Goal: Register for event/course

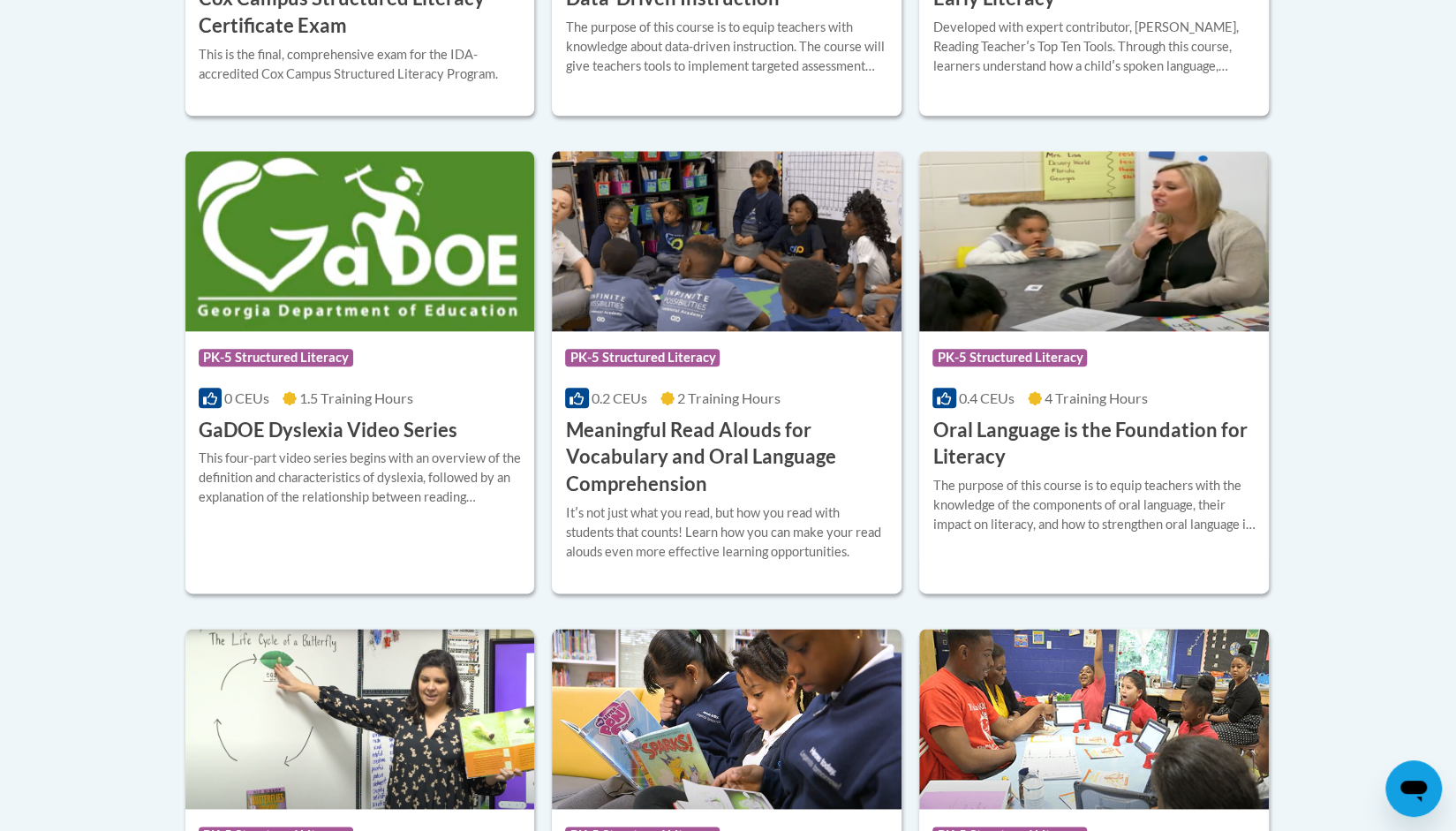
scroll to position [421, 0]
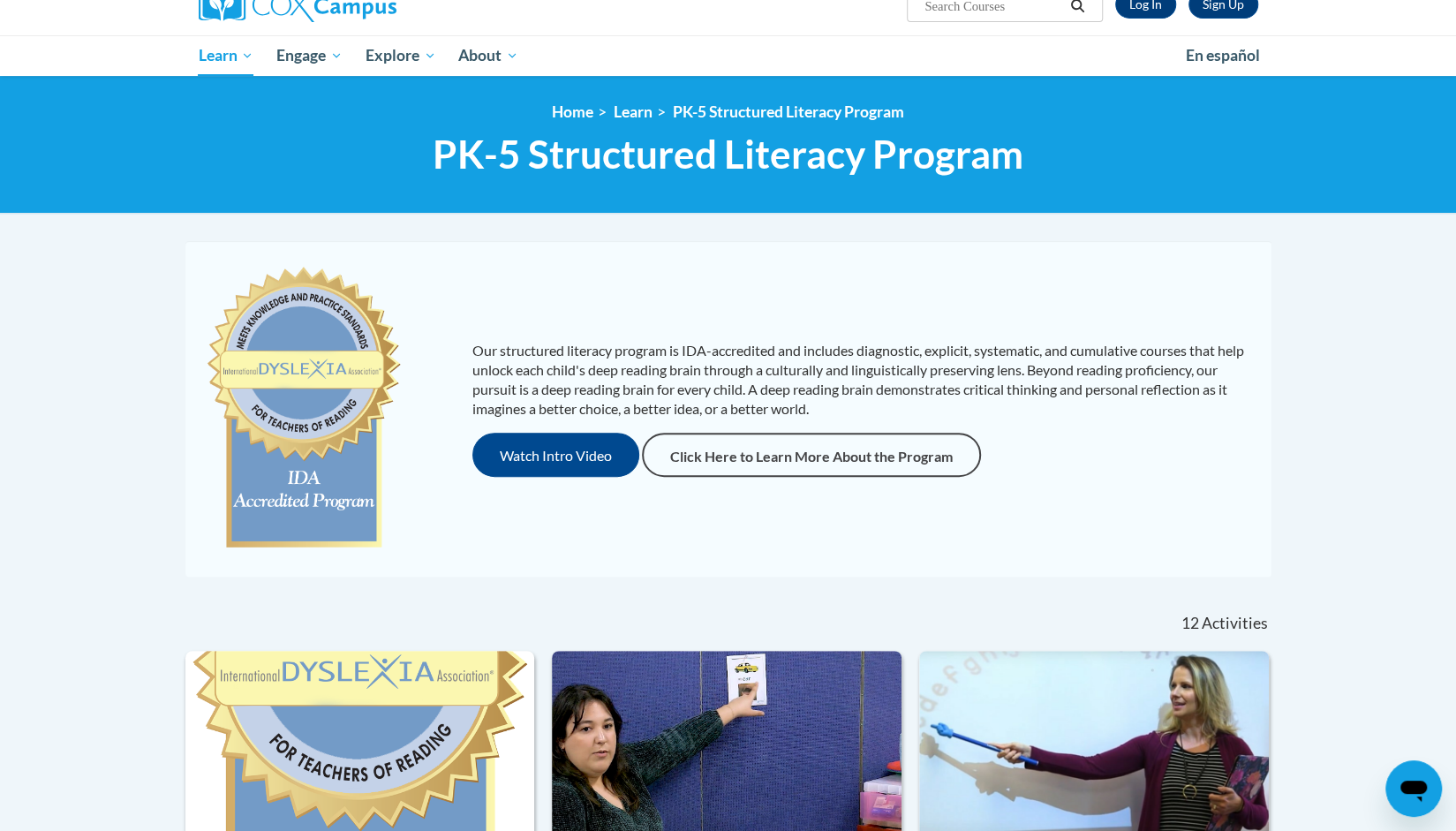
scroll to position [154, 0]
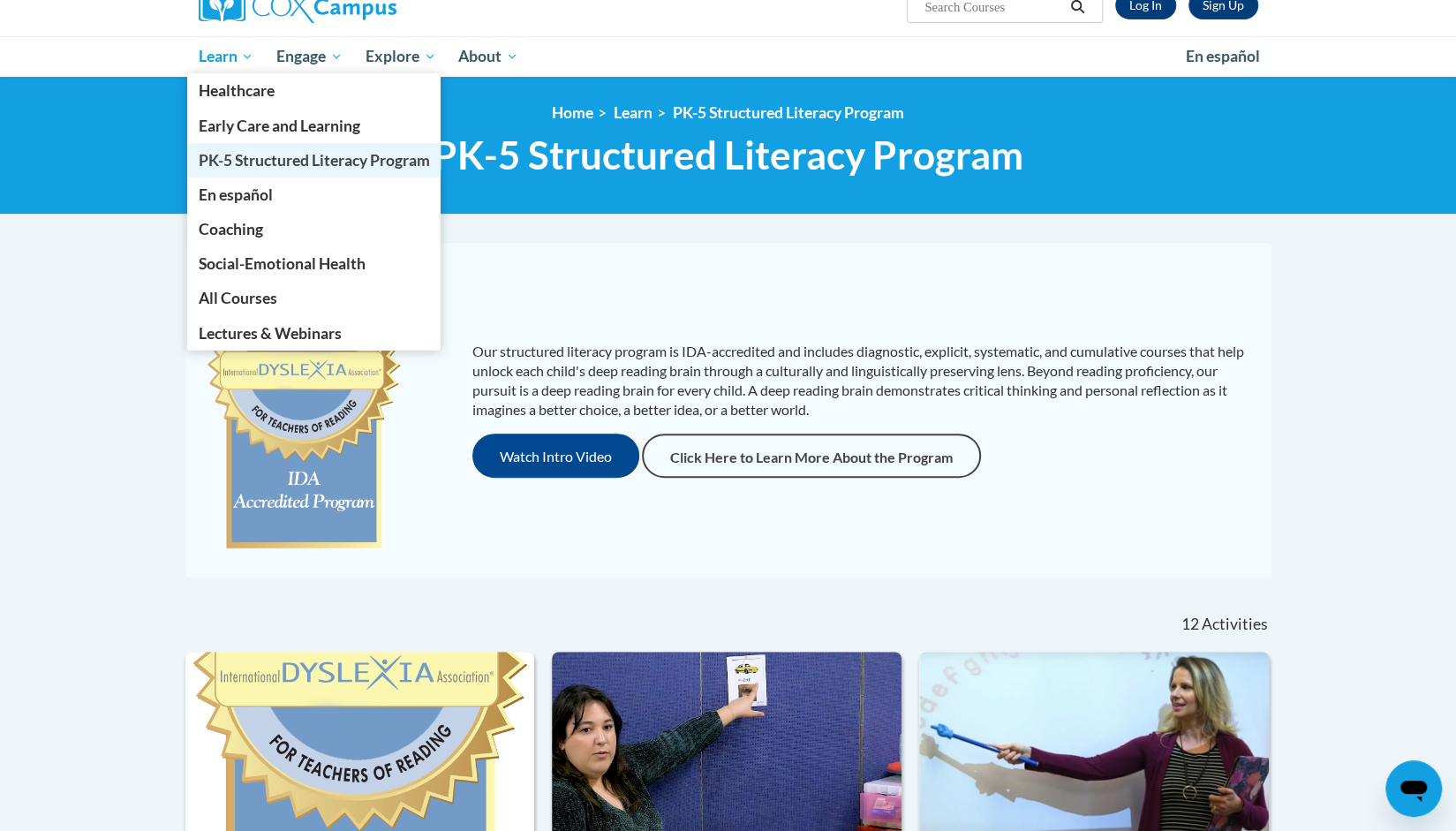
click at [221, 155] on span "PK-5 Structured Literacy Program" at bounding box center [314, 160] width 232 height 19
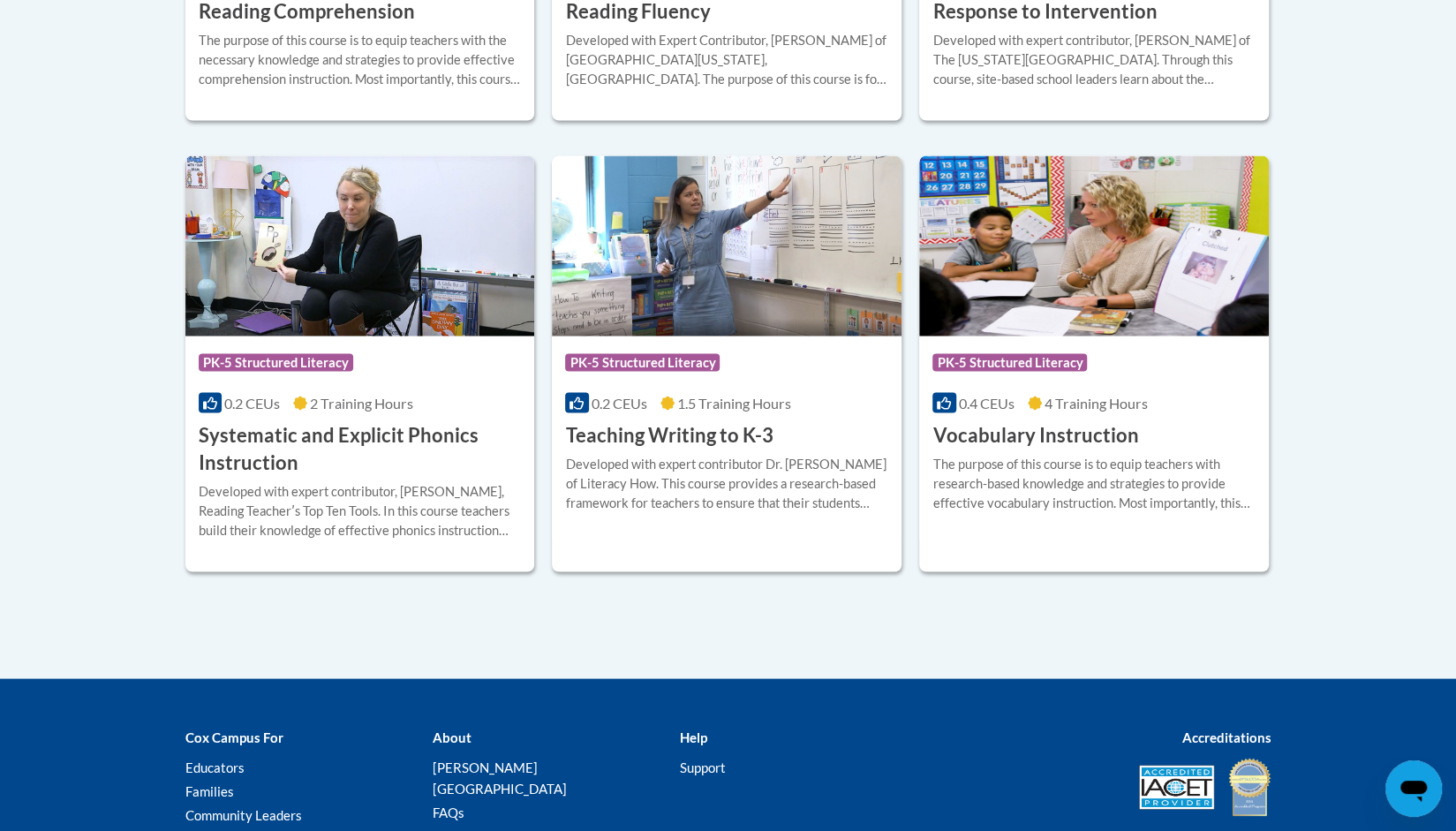
scroll to position [1985, 0]
click at [1140, 306] on img at bounding box center [1094, 245] width 350 height 180
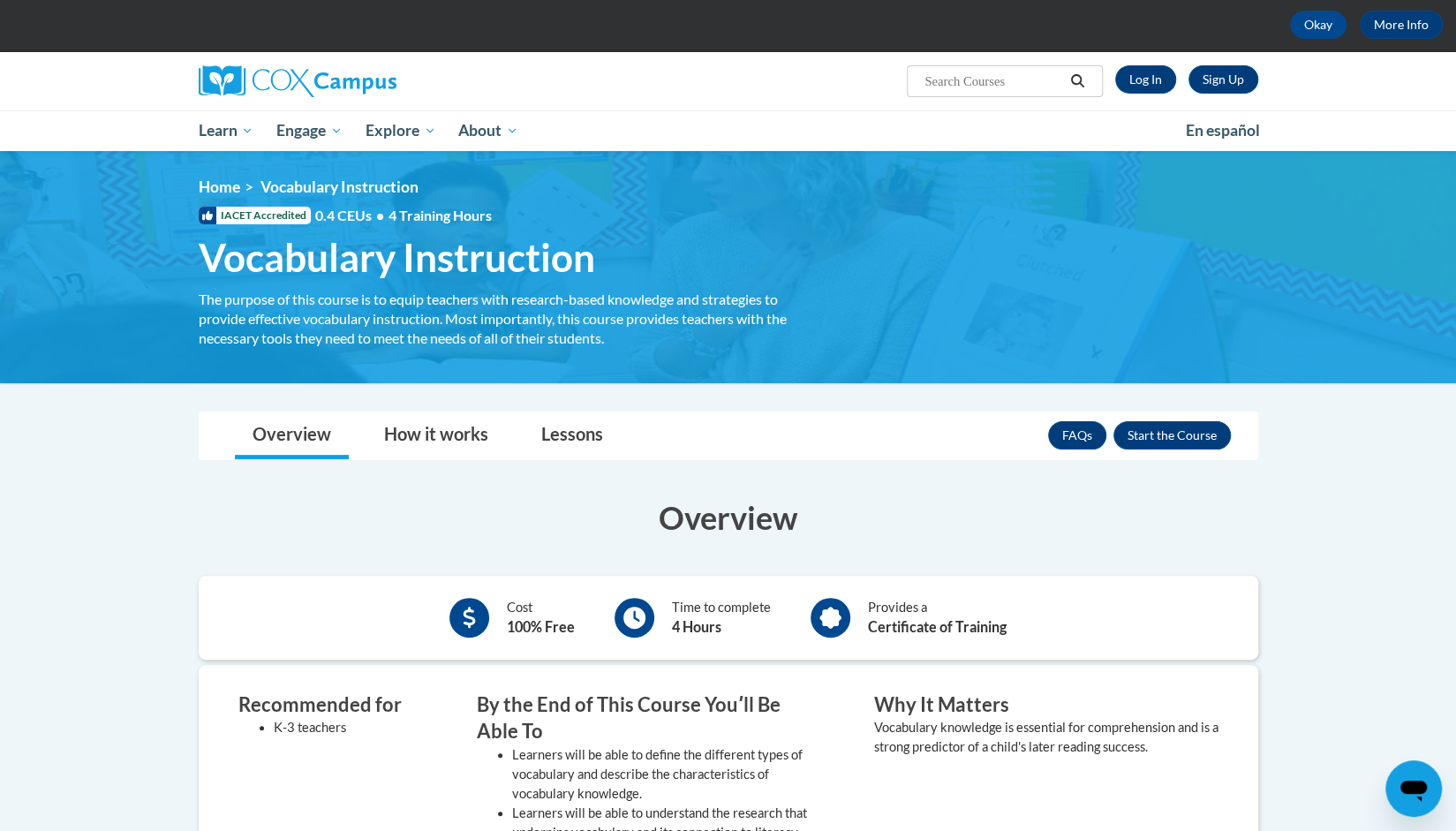
scroll to position [76, 0]
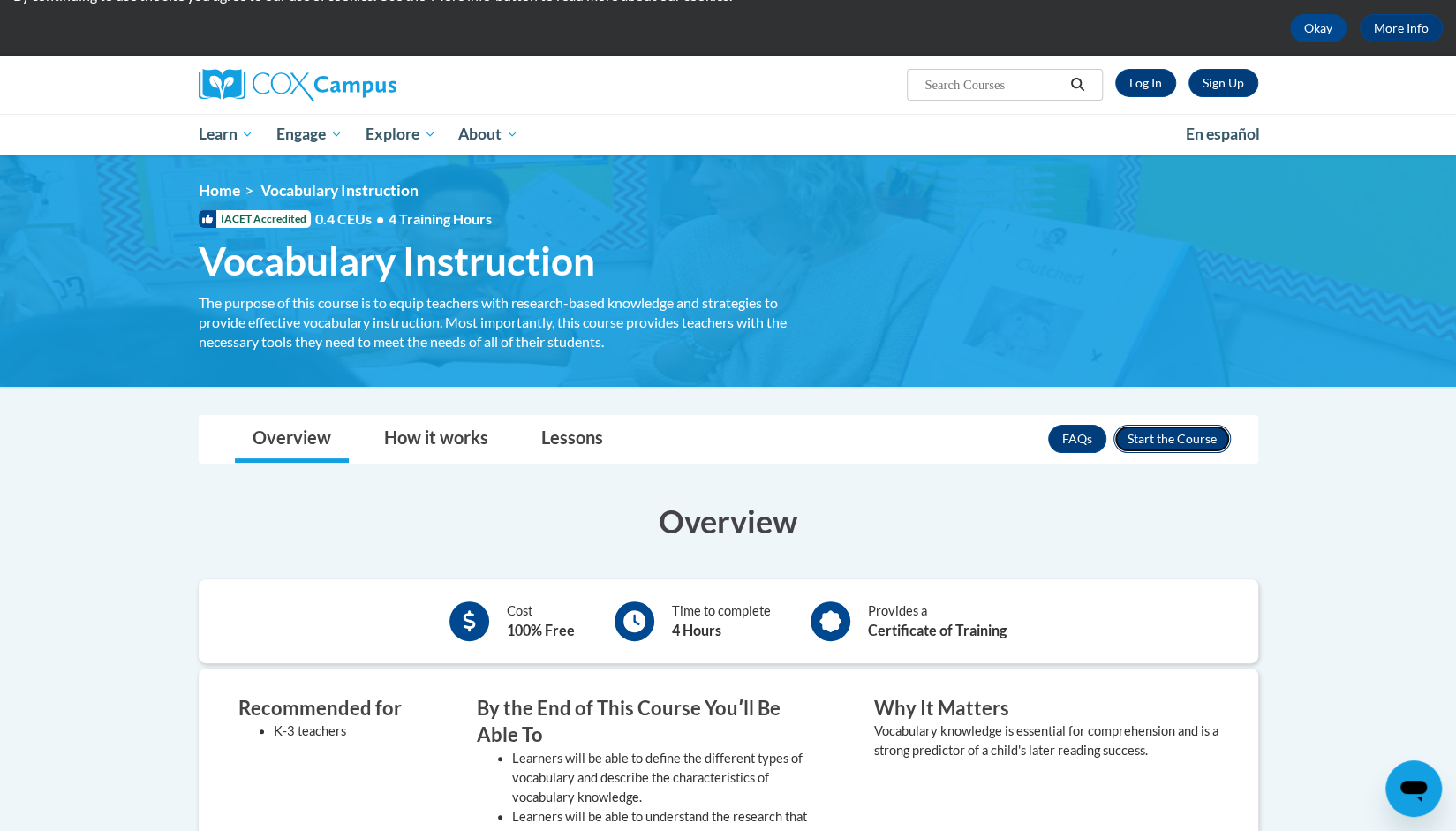
click at [1203, 443] on button "Enroll" at bounding box center [1172, 438] width 117 height 28
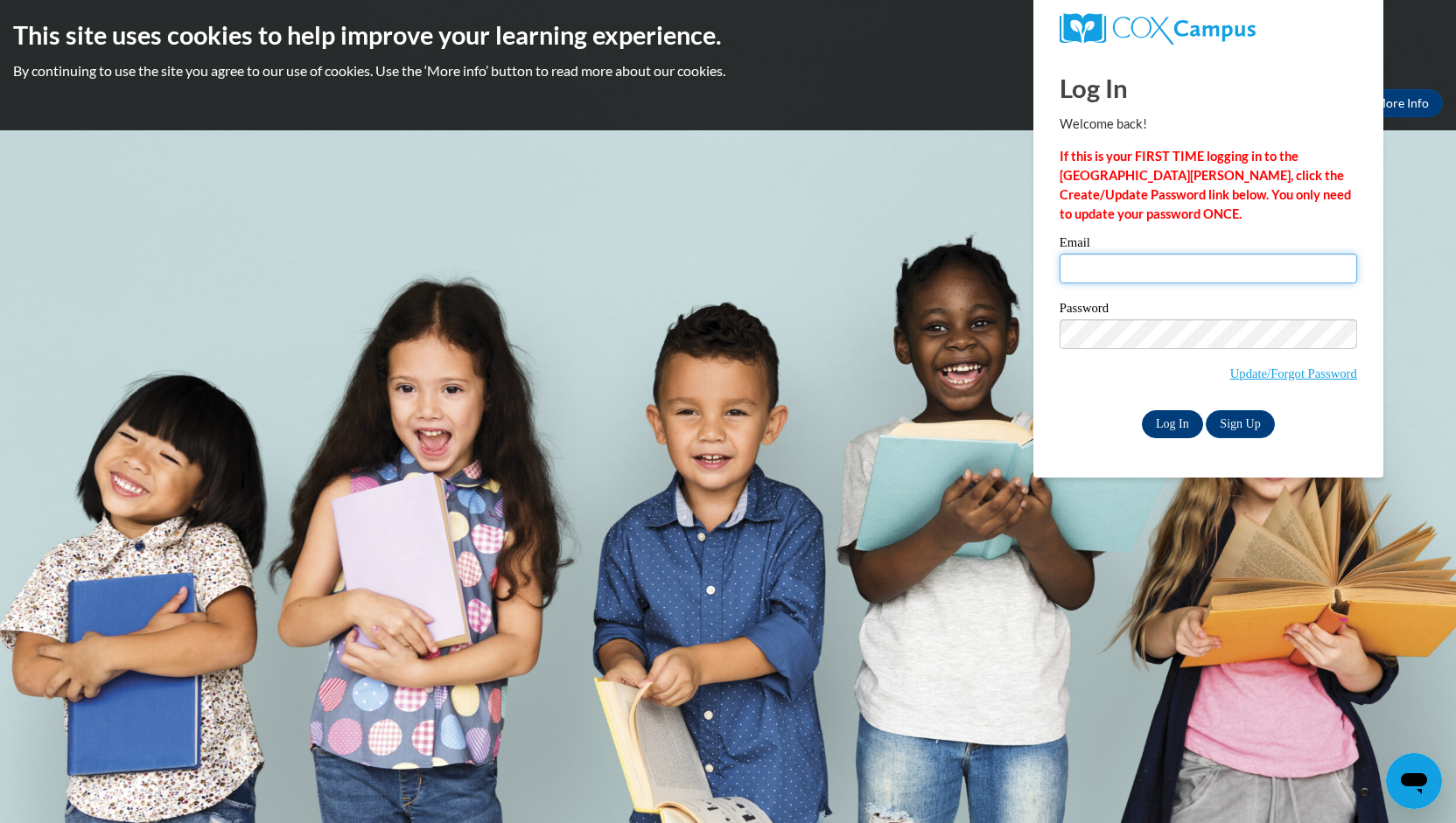
type input "[EMAIL_ADDRESS][DOMAIN_NAME]"
click at [1171, 421] on input "Log In" at bounding box center [1172, 424] width 62 height 28
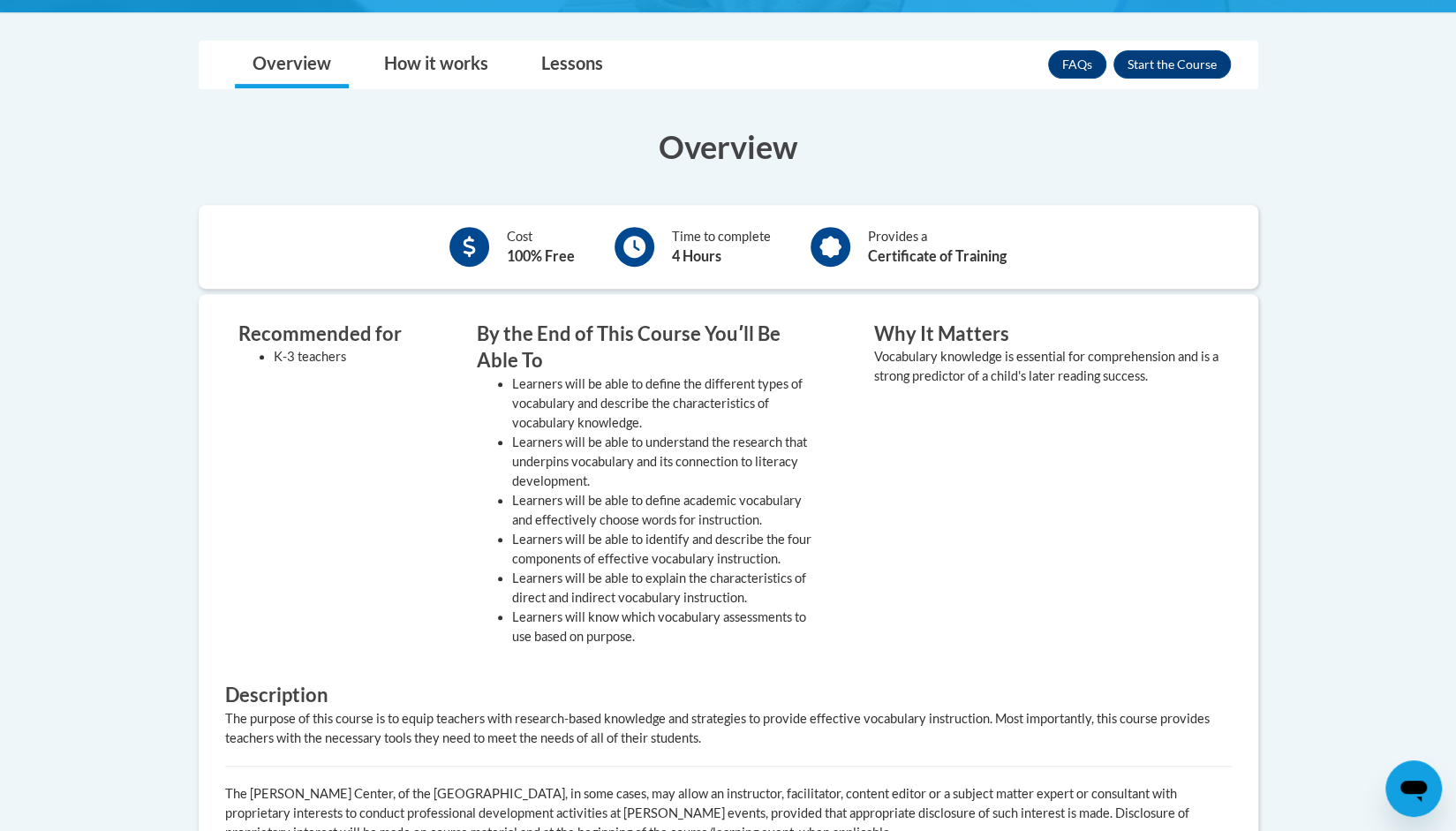
scroll to position [449, 0]
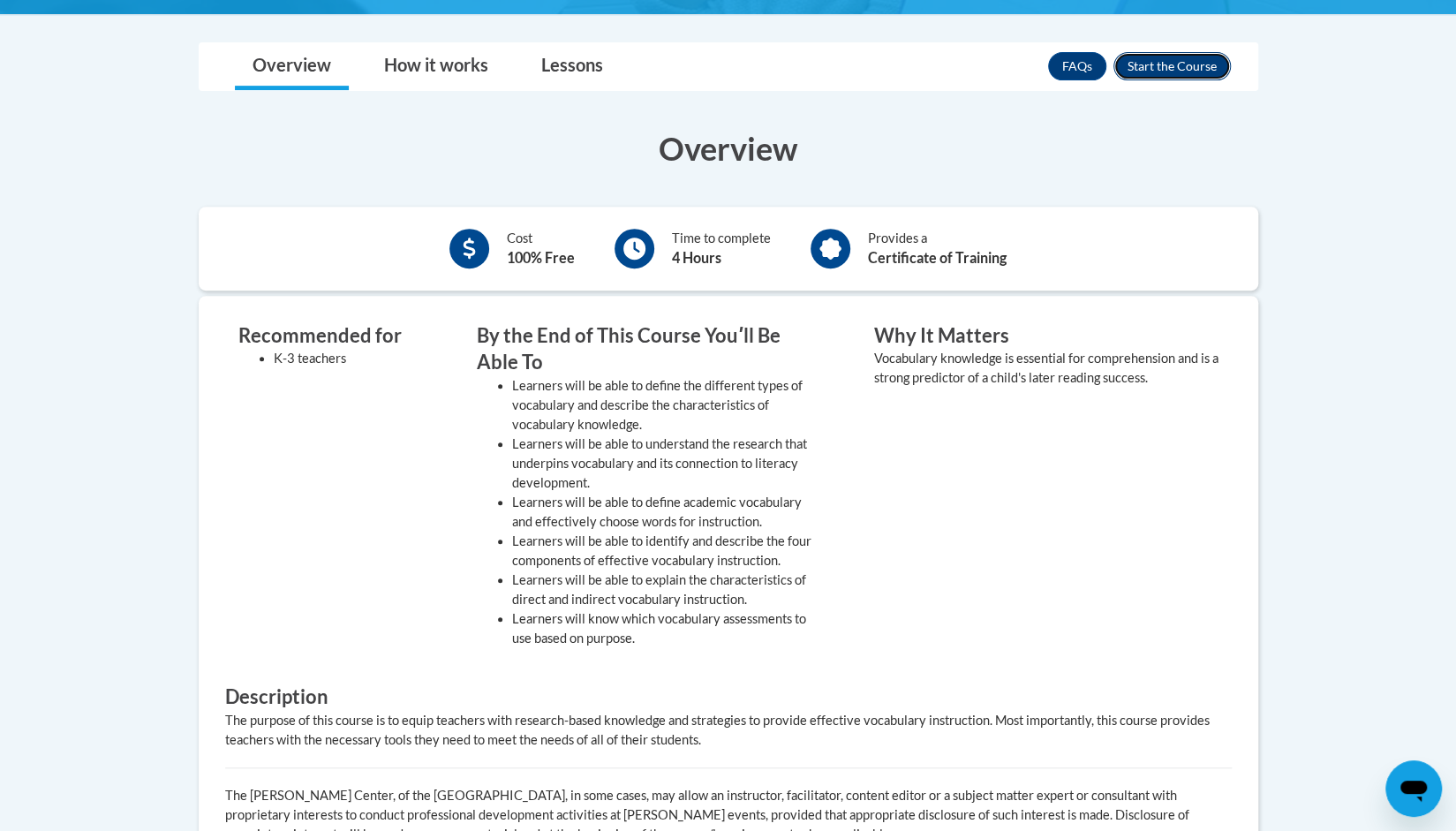
click at [1153, 71] on button "Enroll" at bounding box center [1172, 66] width 117 height 28
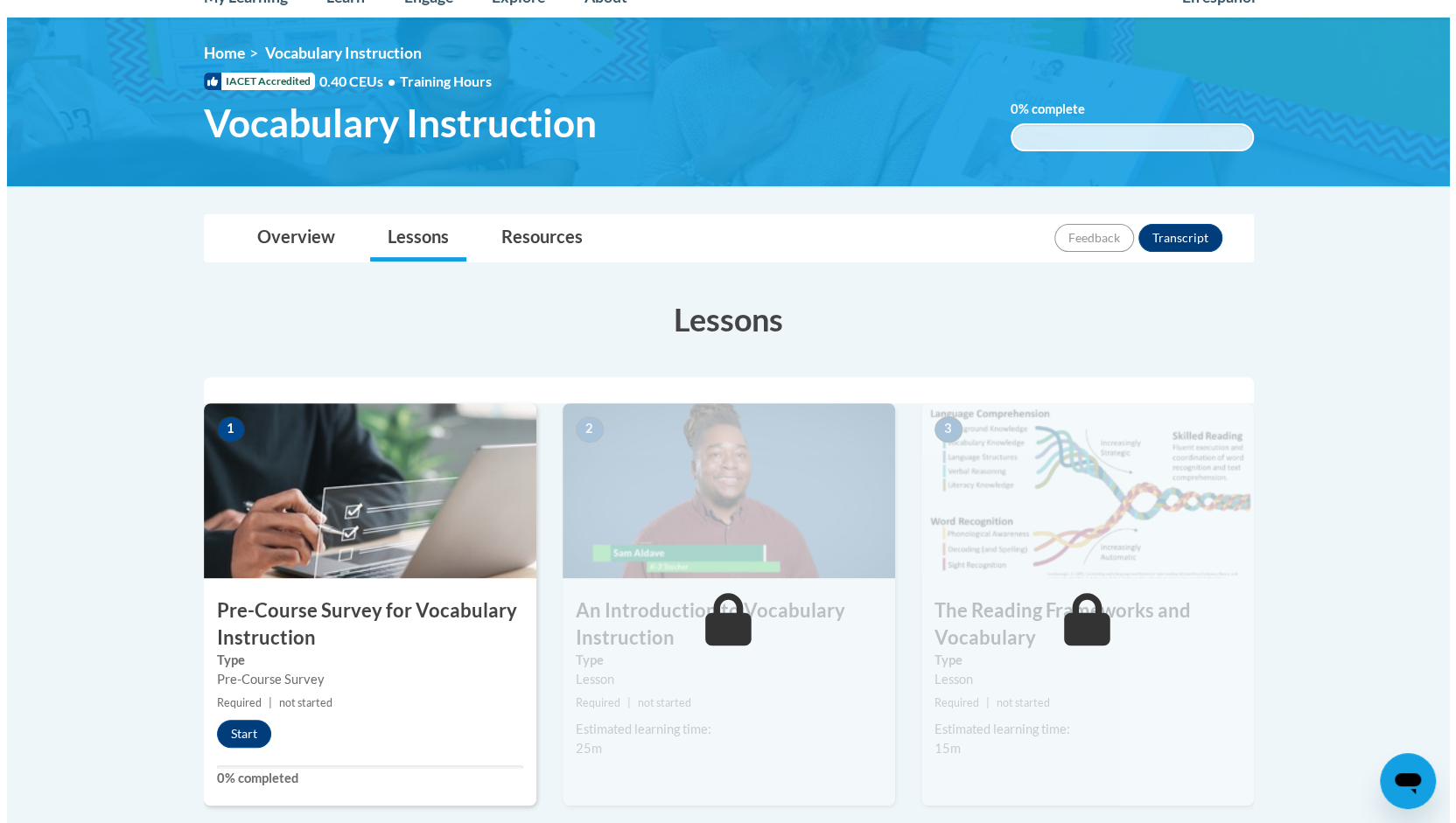
scroll to position [212, 0]
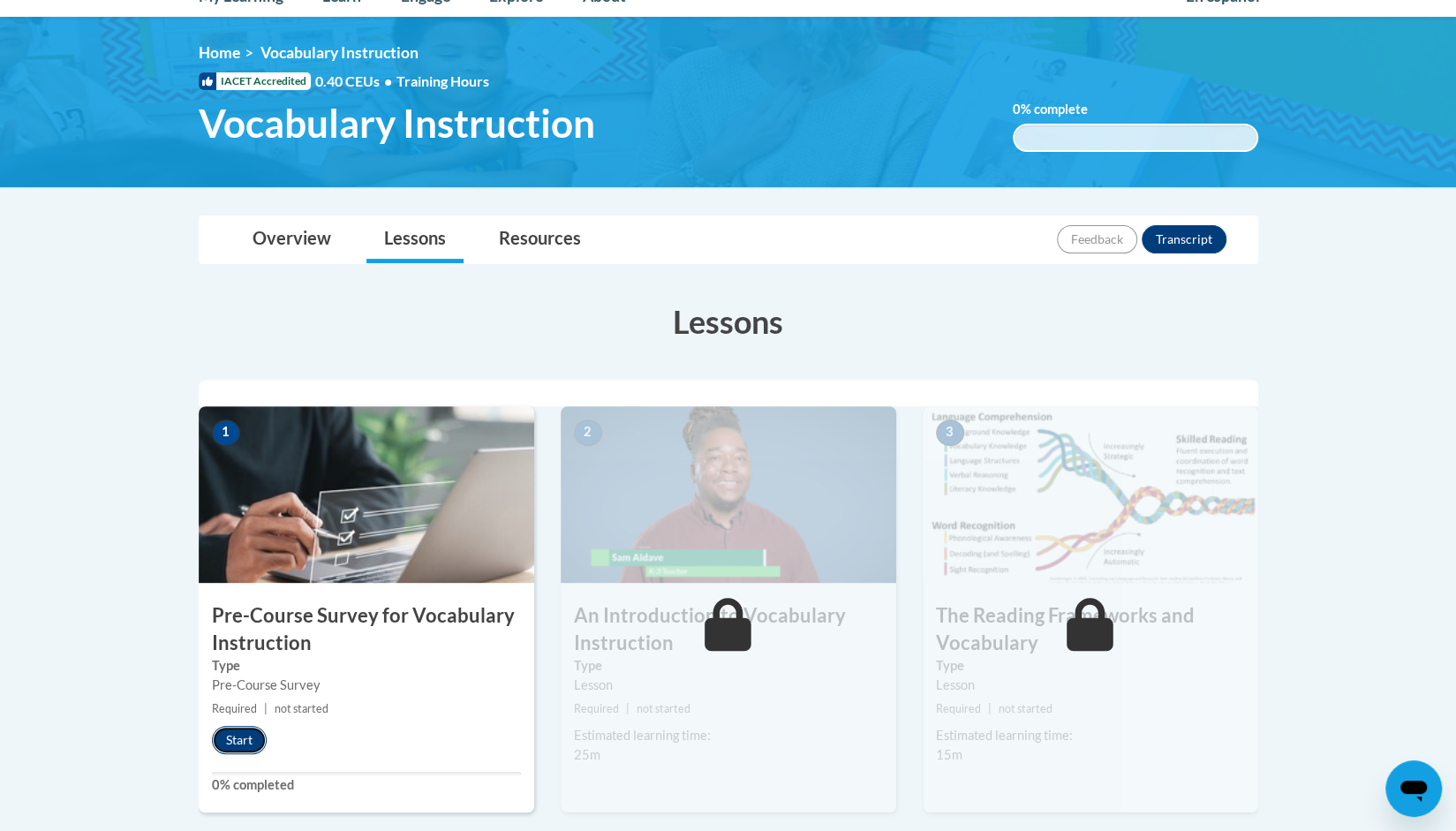
click at [234, 744] on button "Start" at bounding box center [239, 740] width 55 height 28
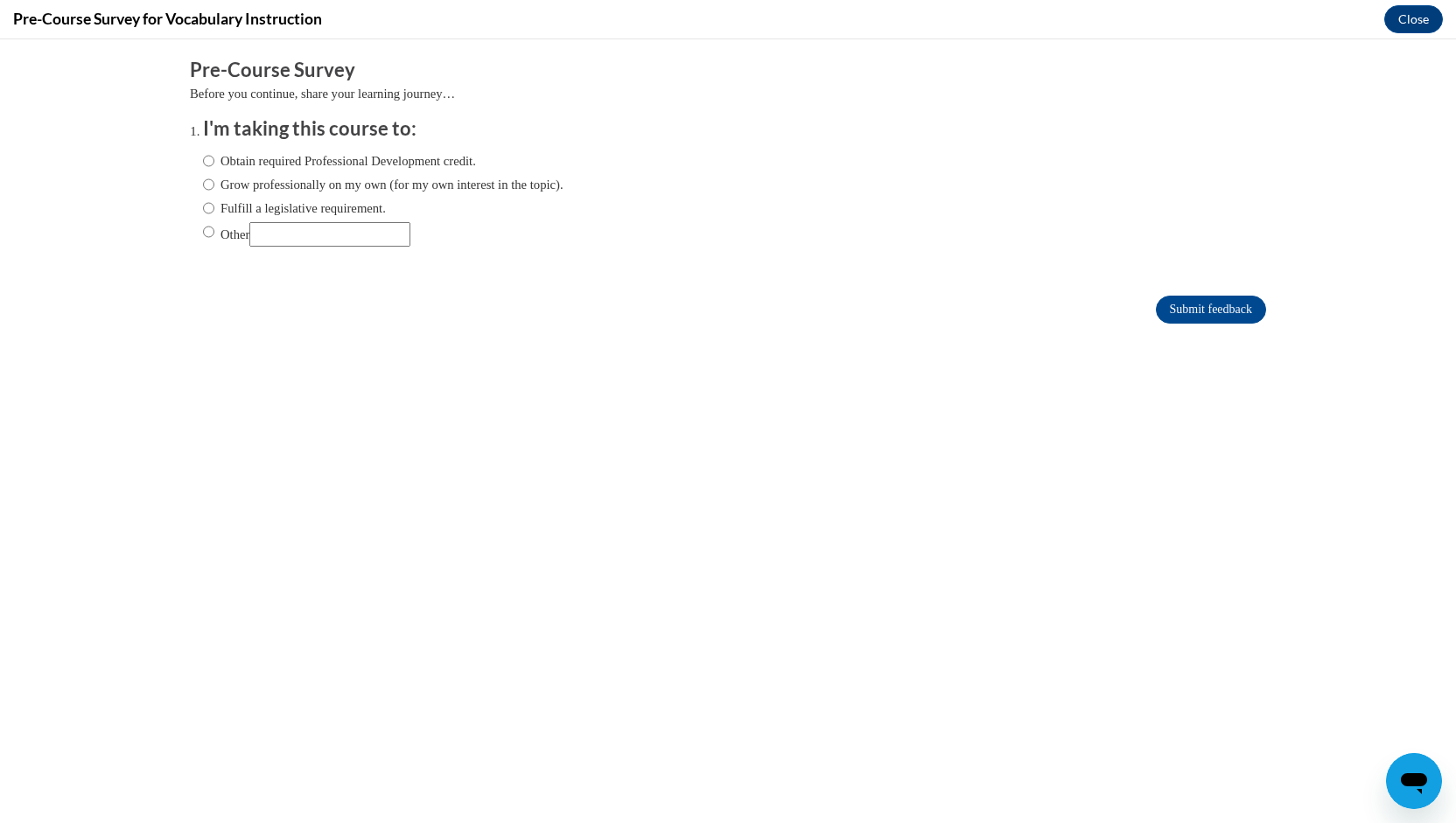
scroll to position [0, 0]
click at [203, 184] on input "Grow professionally on my own (for my own interest in the topic)." at bounding box center [208, 185] width 12 height 20
radio input "true"
click at [1188, 314] on input "Submit feedback" at bounding box center [1211, 309] width 111 height 28
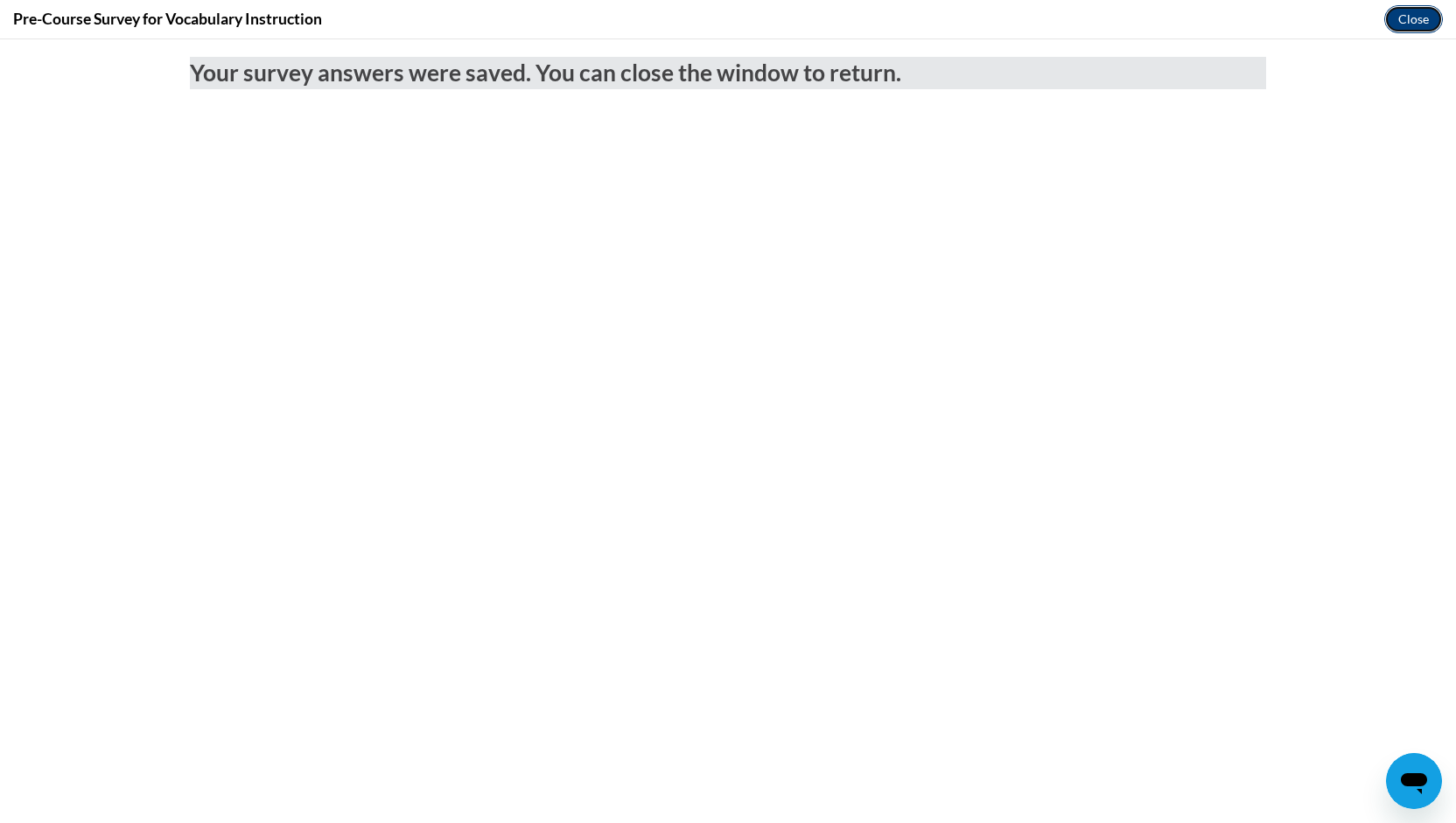
click at [1404, 18] on button "Close" at bounding box center [1414, 19] width 59 height 28
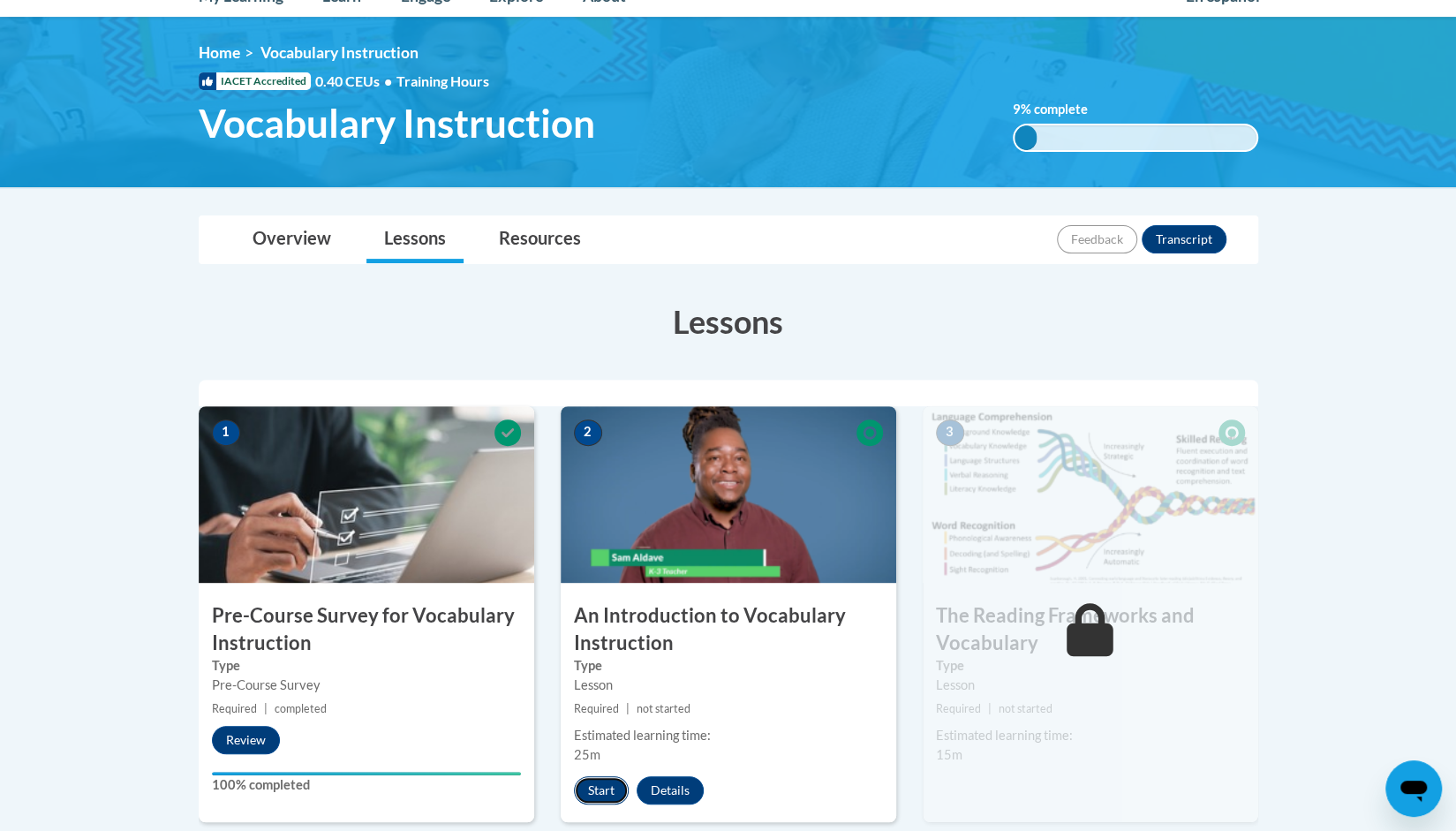
click at [604, 784] on button "Start" at bounding box center [601, 790] width 55 height 28
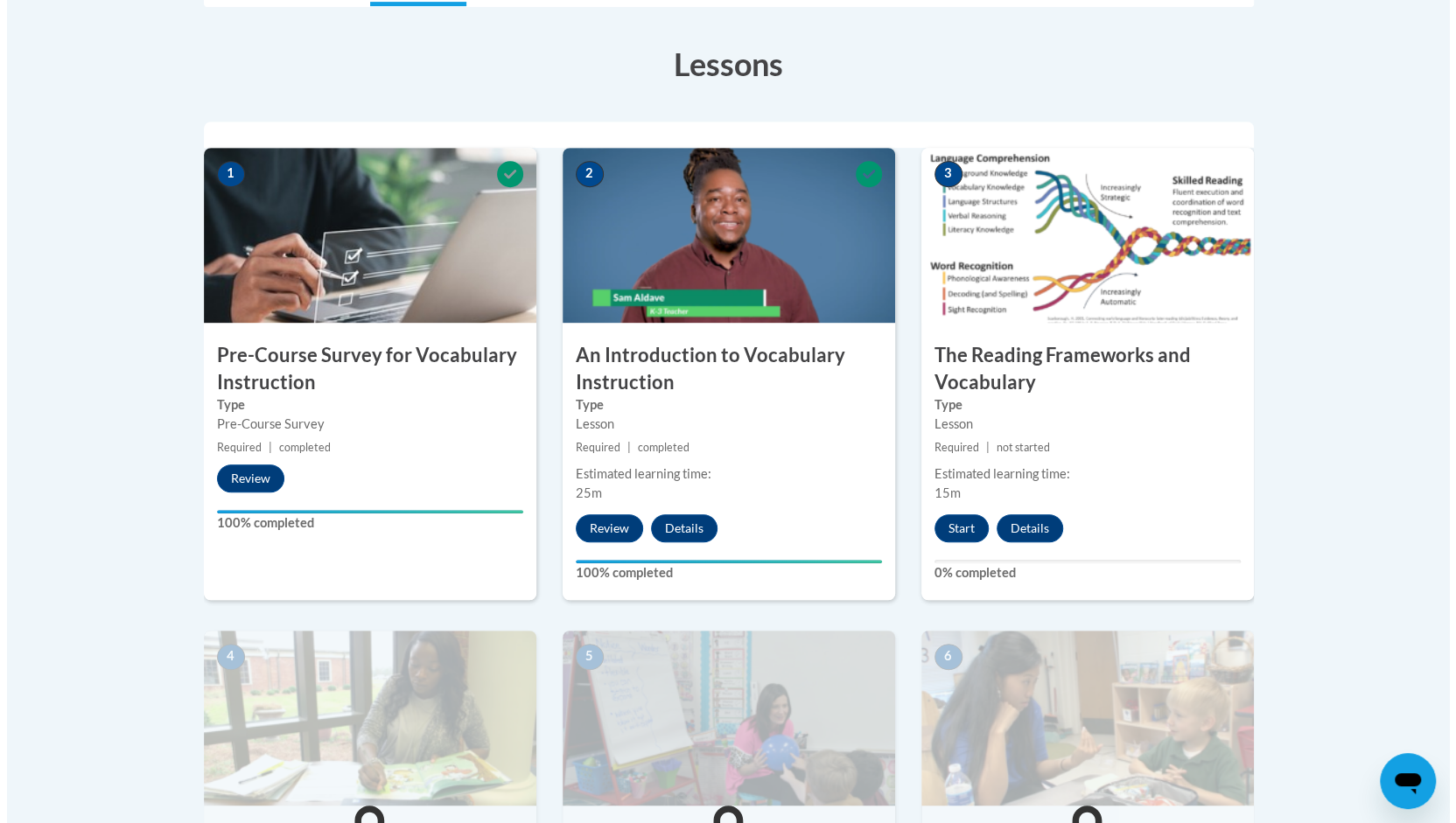
scroll to position [465, 0]
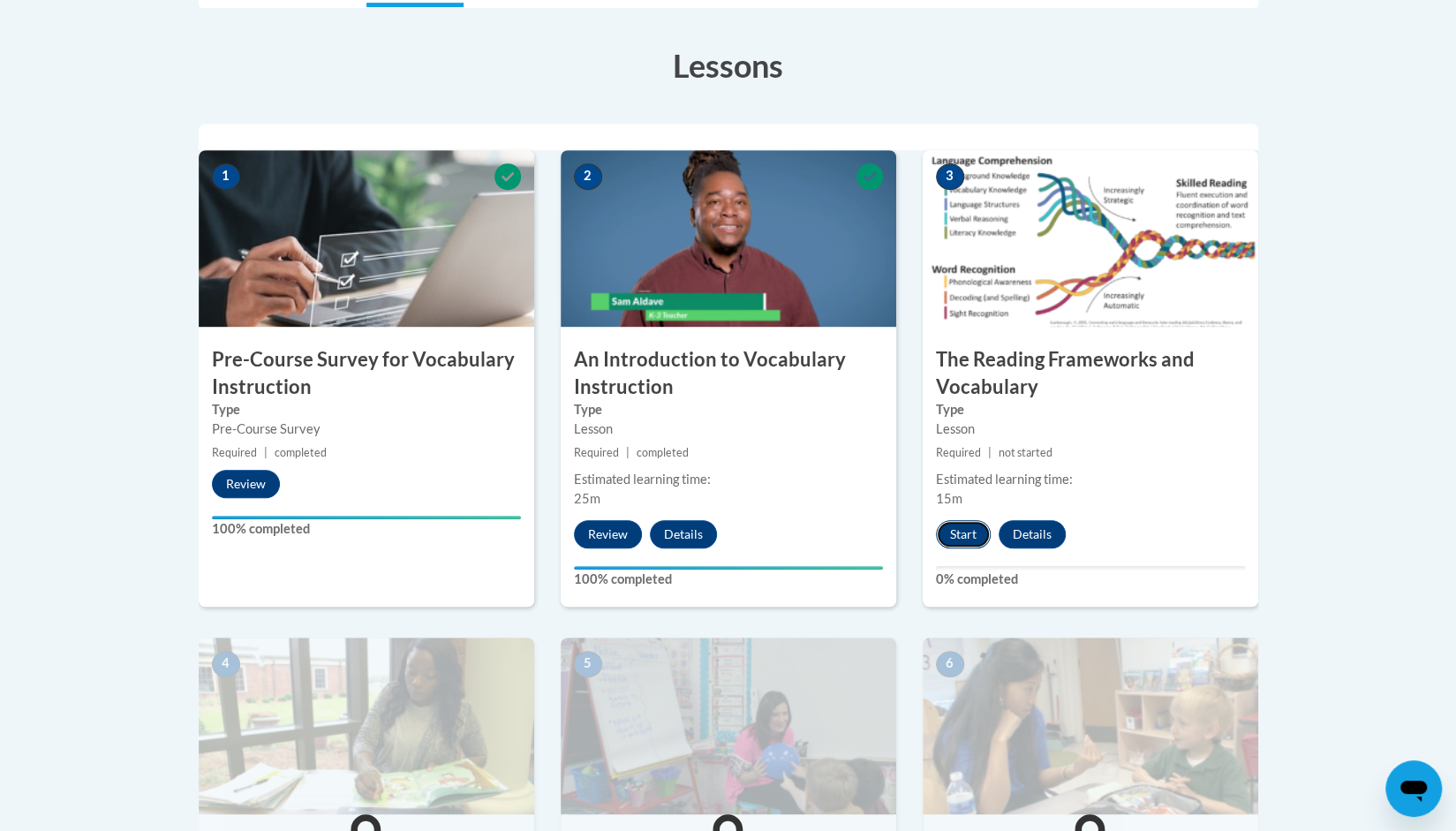
click at [960, 527] on button "Start" at bounding box center [963, 534] width 55 height 28
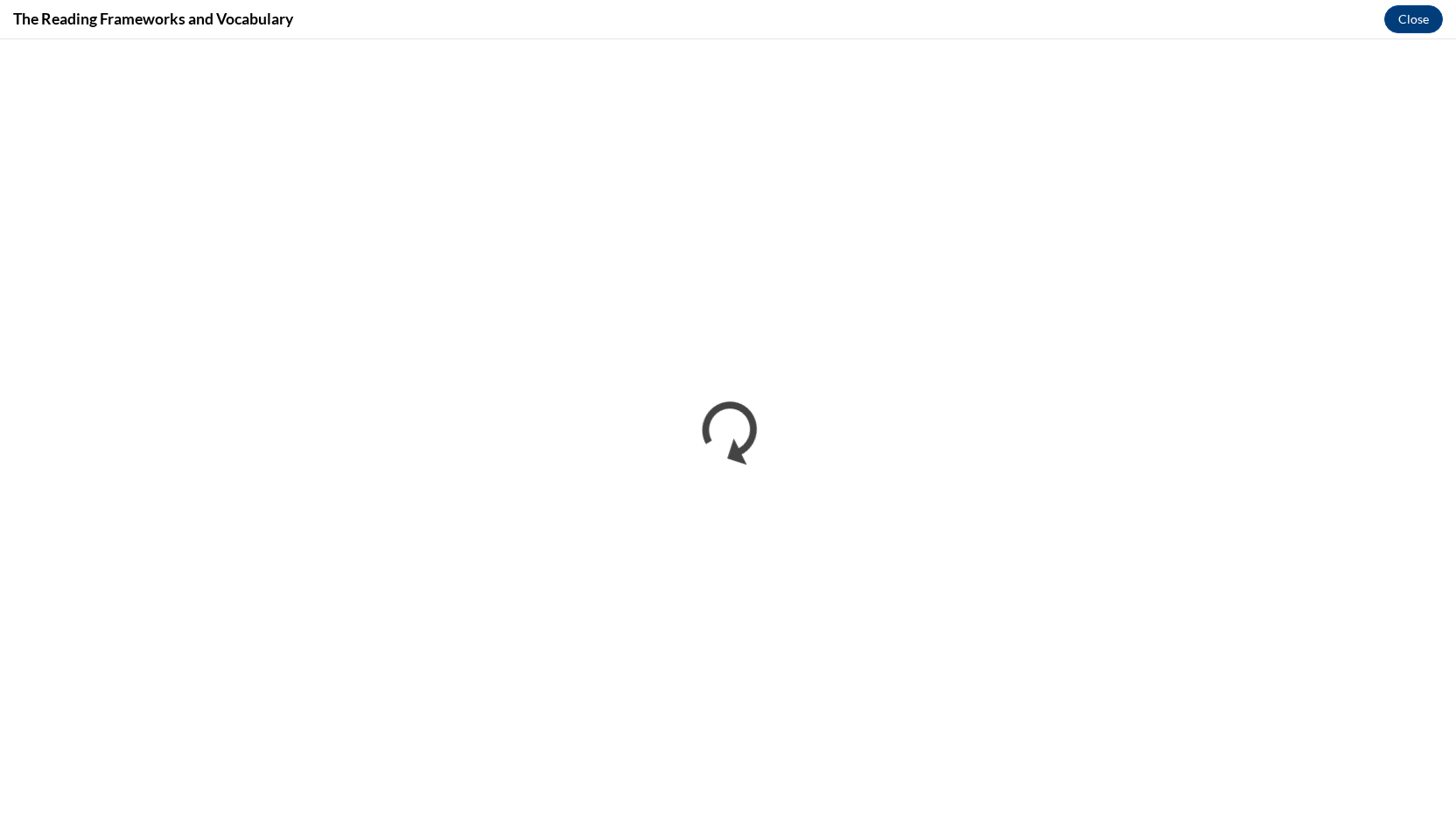
scroll to position [0, 0]
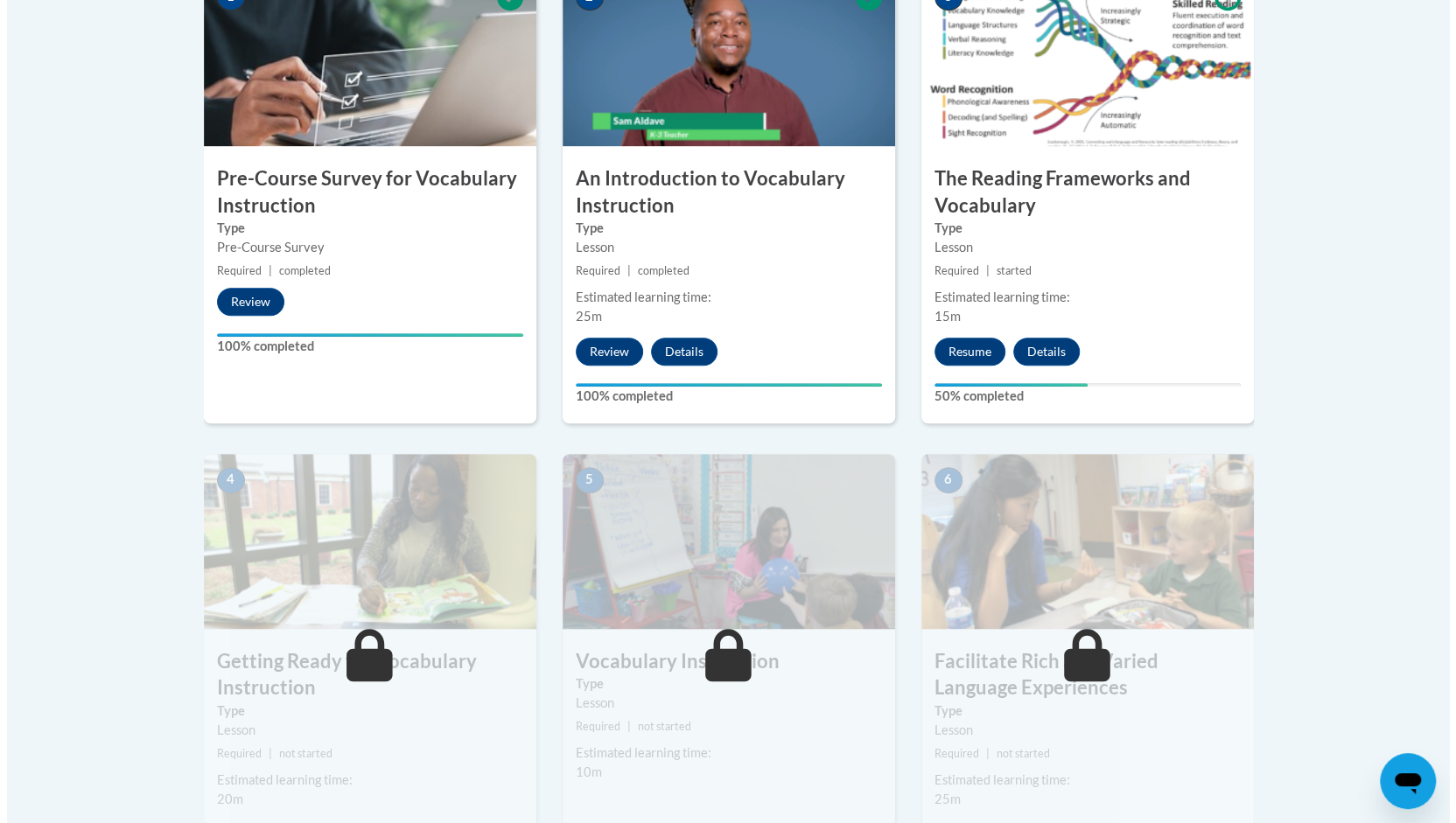
scroll to position [642, 0]
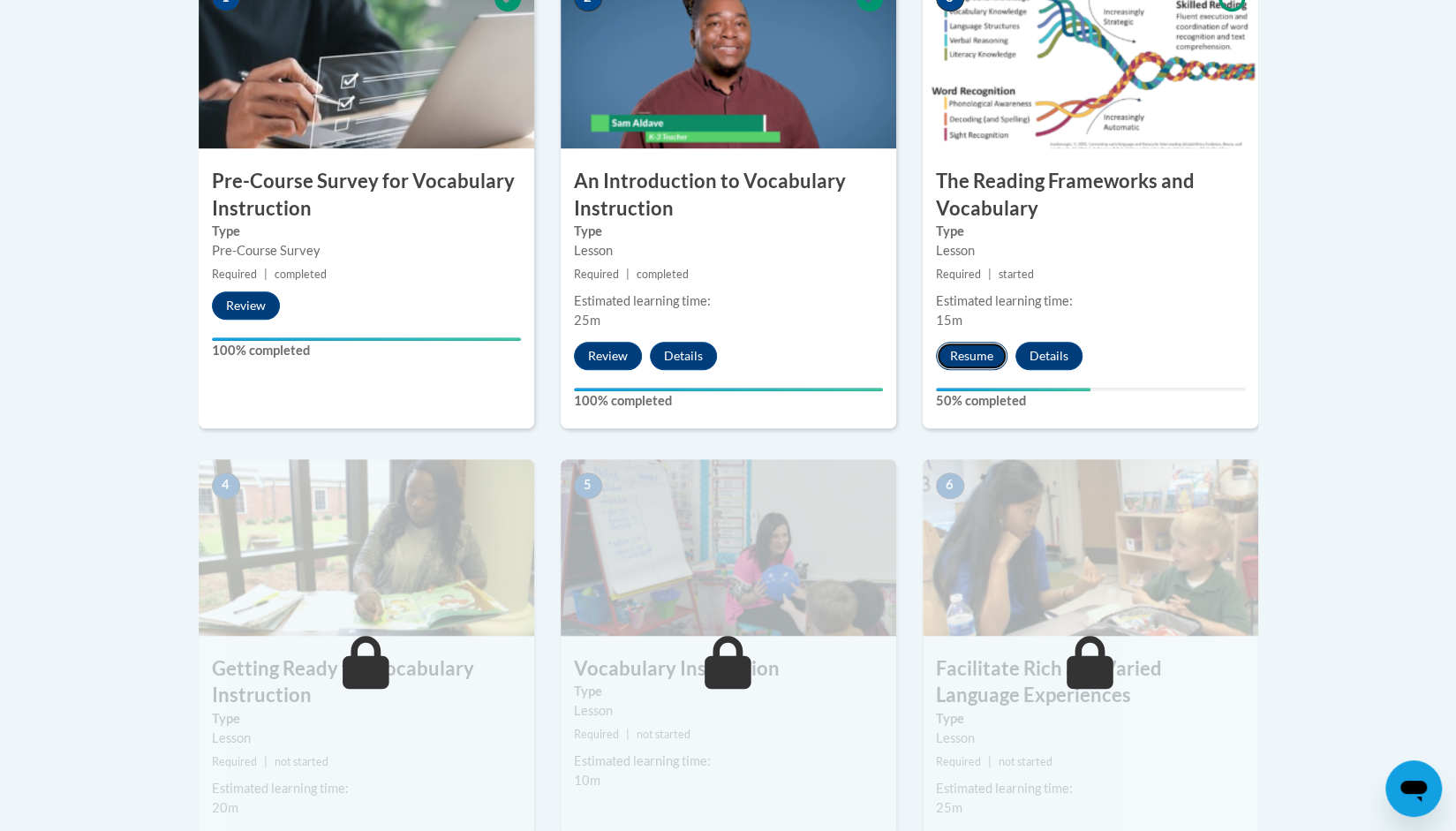
click at [974, 355] on button "Resume" at bounding box center [971, 355] width 71 height 28
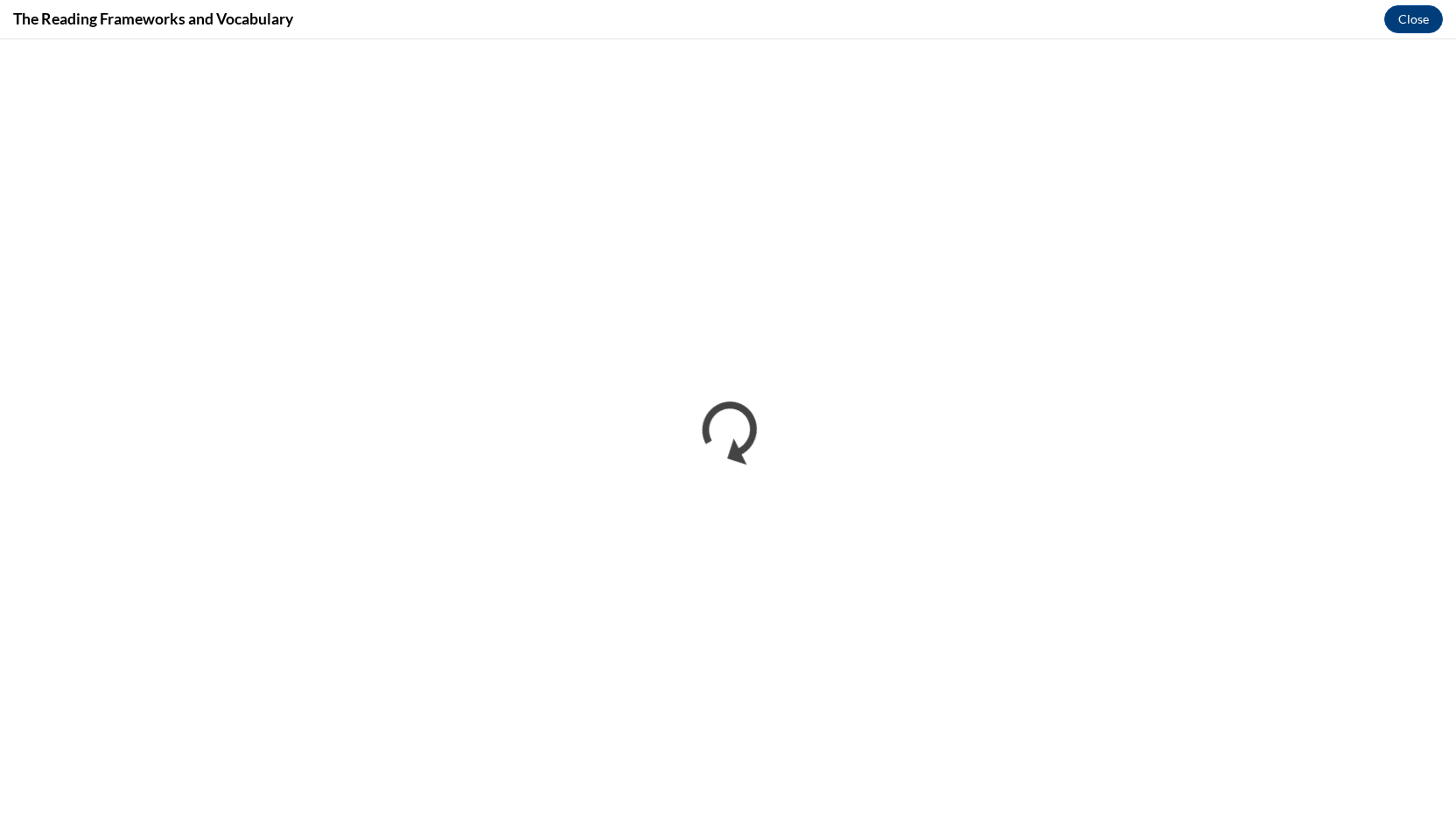
scroll to position [0, 0]
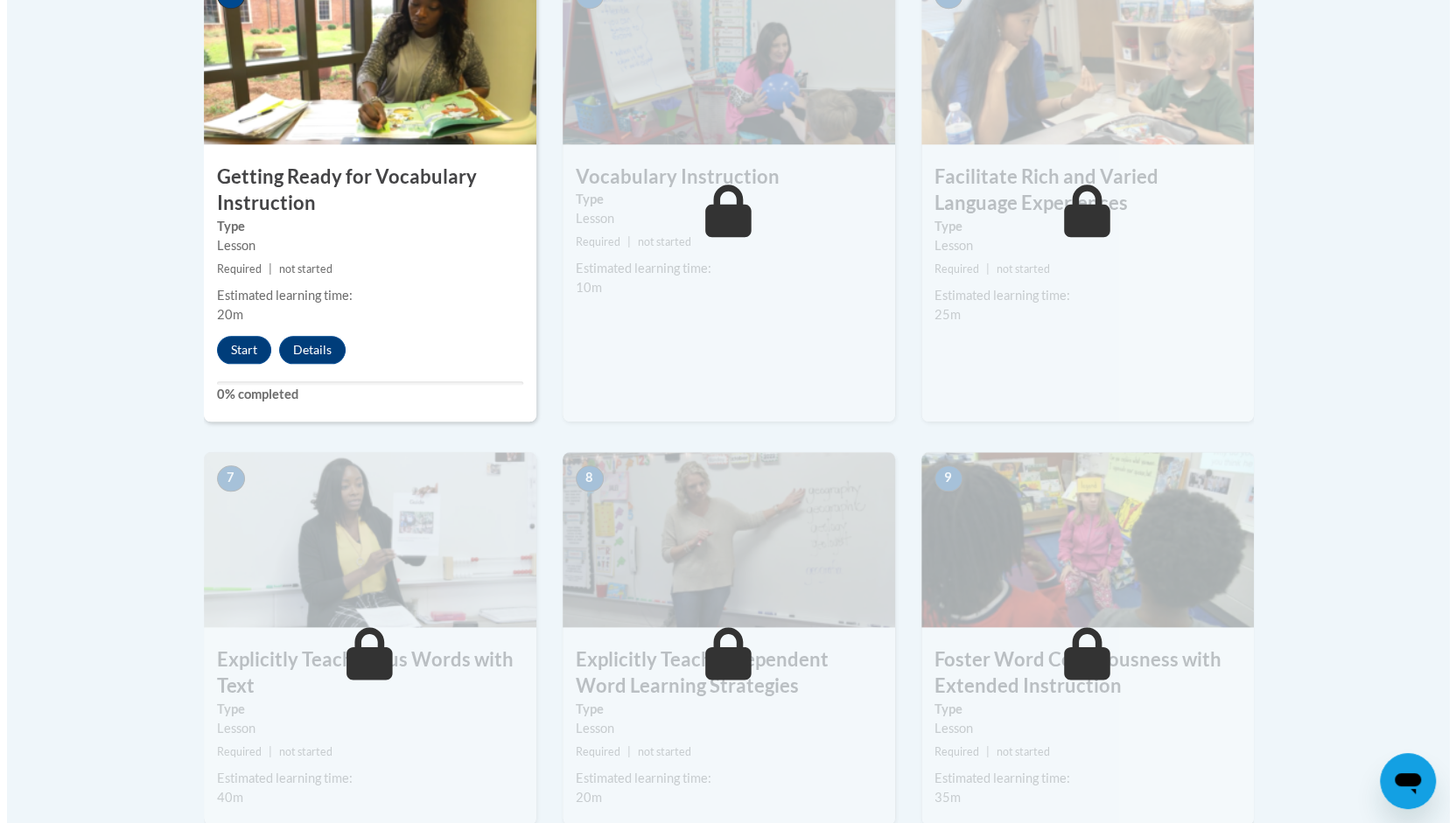
scroll to position [1093, 0]
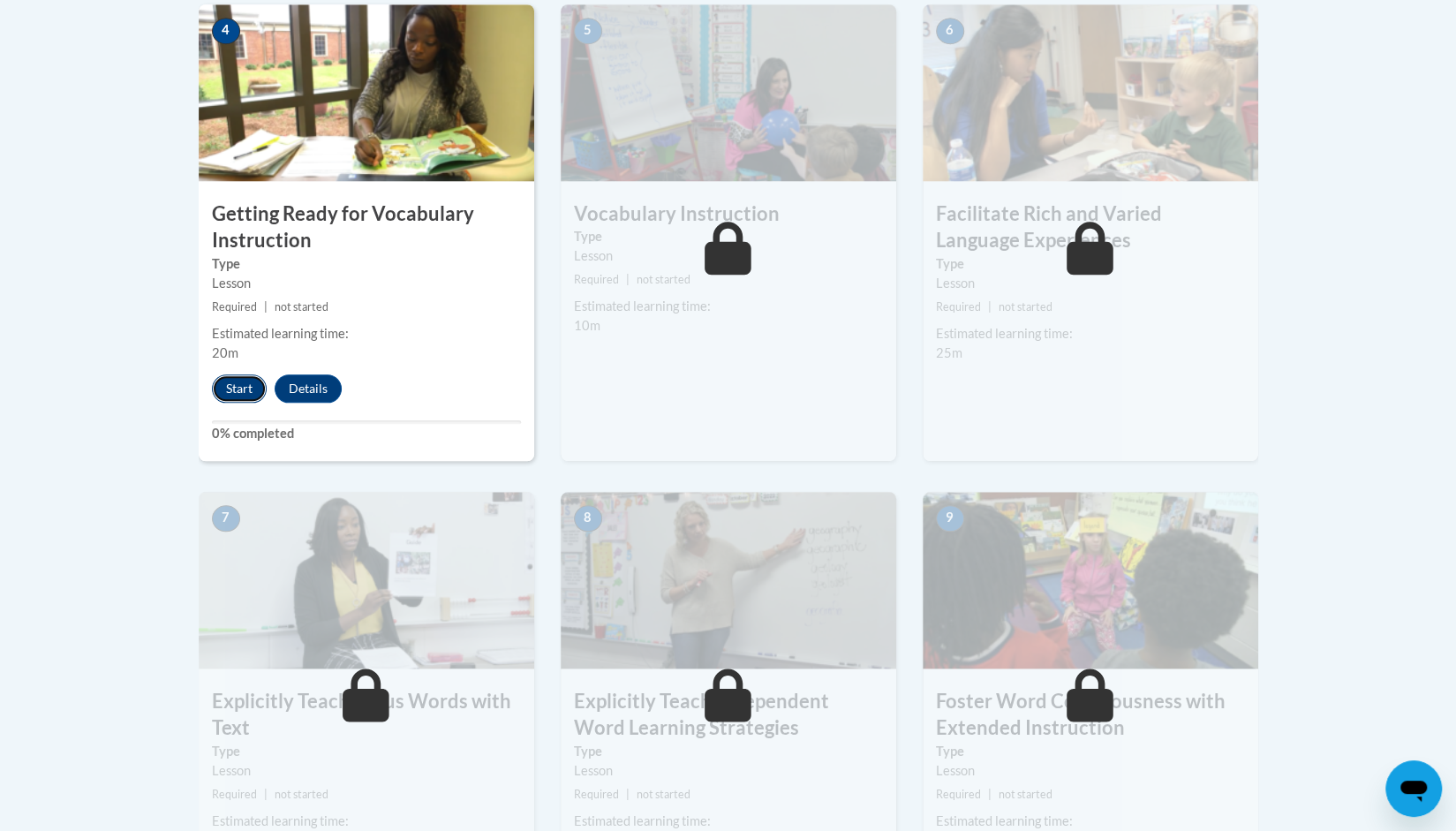
click at [237, 379] on button "Start" at bounding box center [239, 388] width 55 height 28
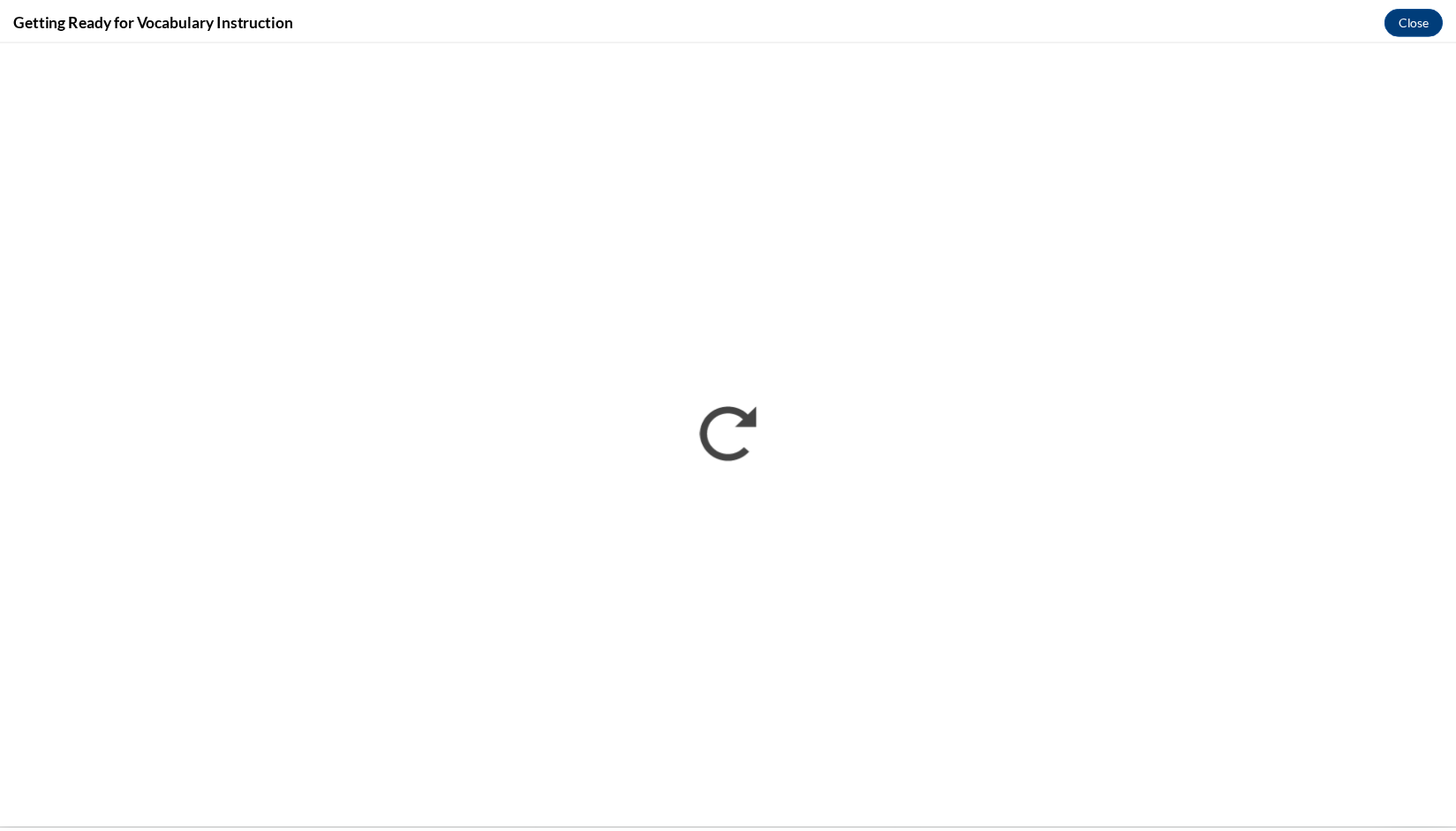
scroll to position [0, 0]
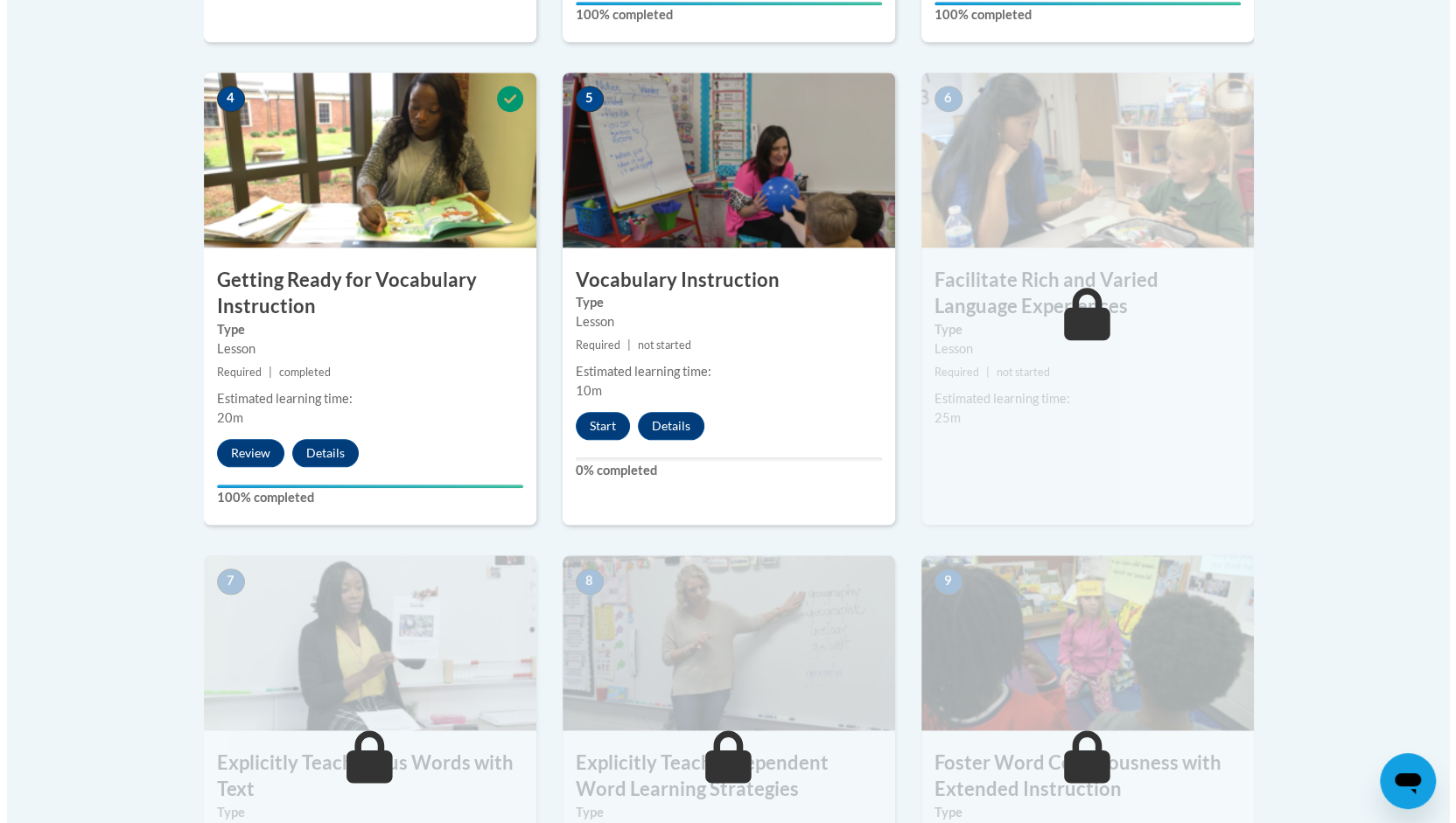
scroll to position [1024, 0]
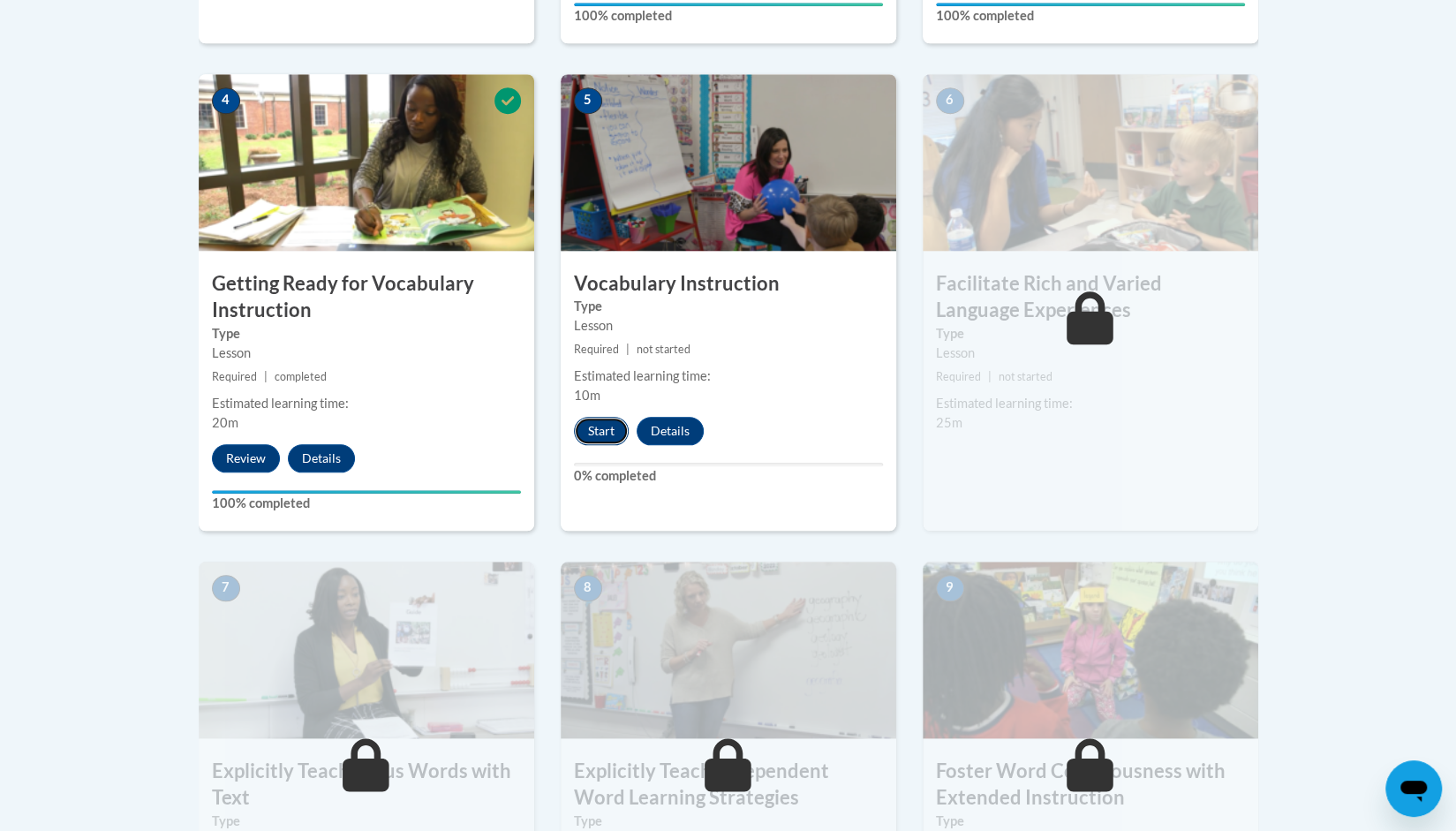
click at [591, 424] on button "Start" at bounding box center [601, 431] width 55 height 28
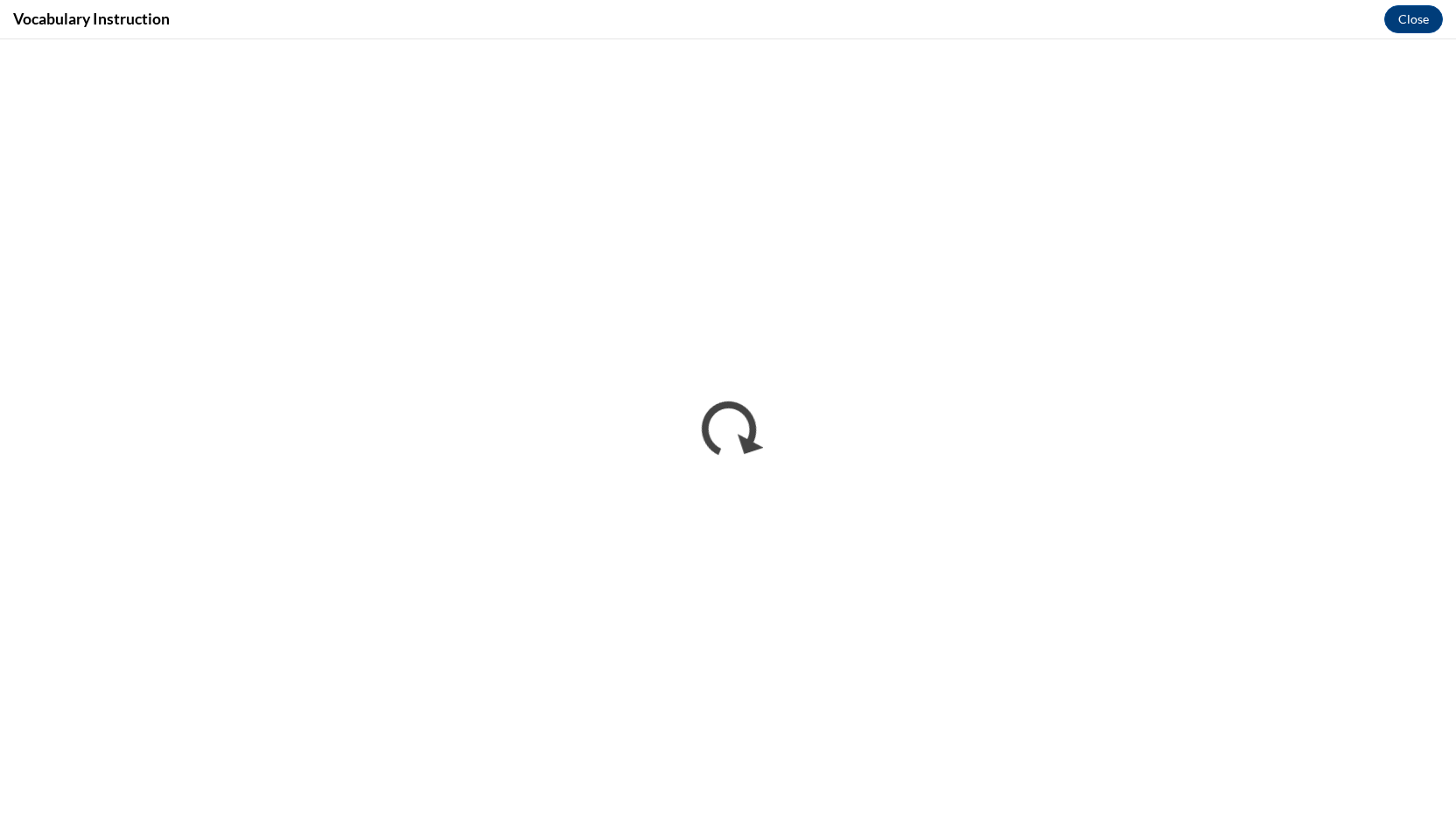
scroll to position [0, 0]
